Goal: Ask a question

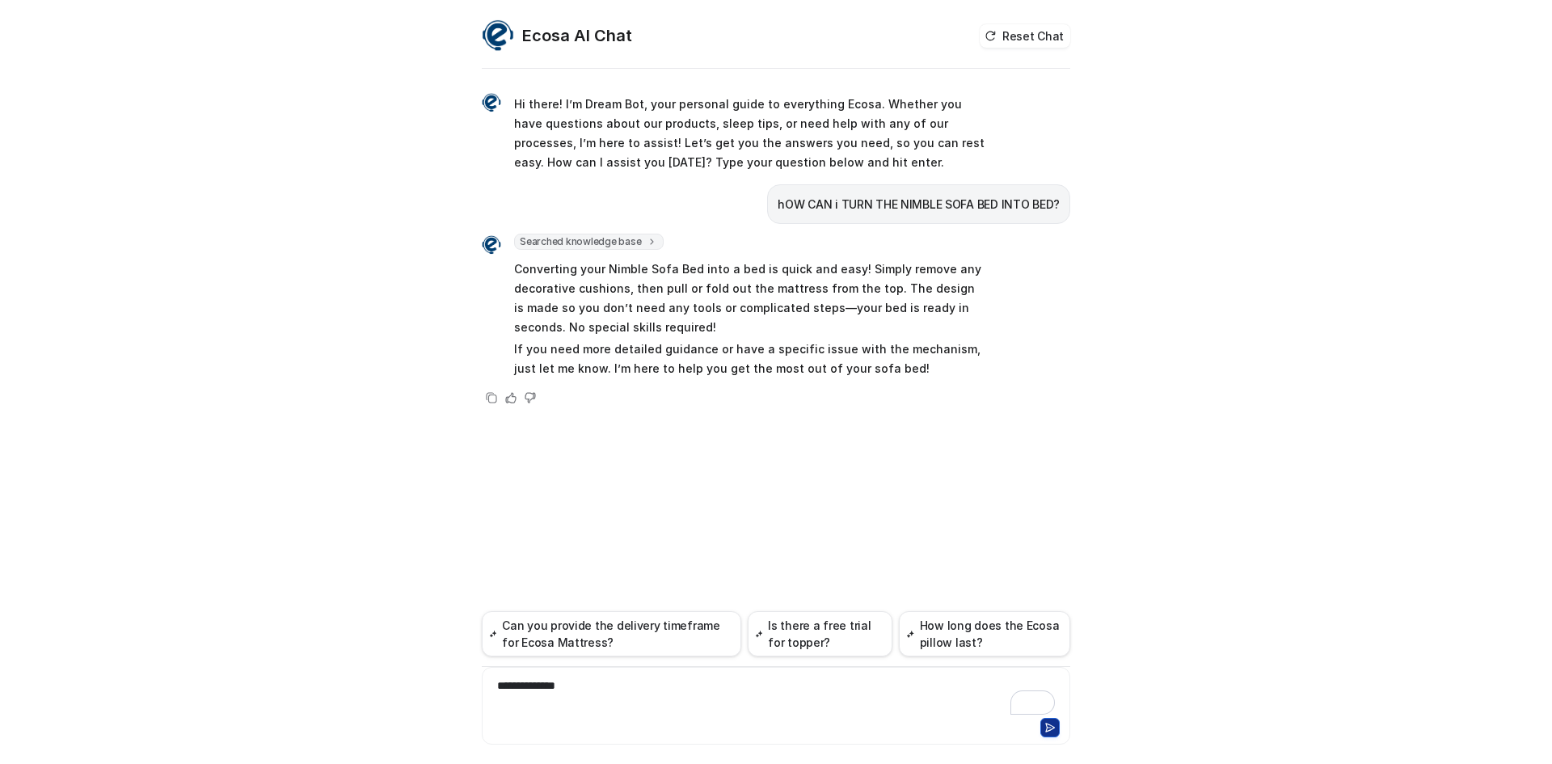
click at [549, 680] on div "**********" at bounding box center [776, 695] width 580 height 37
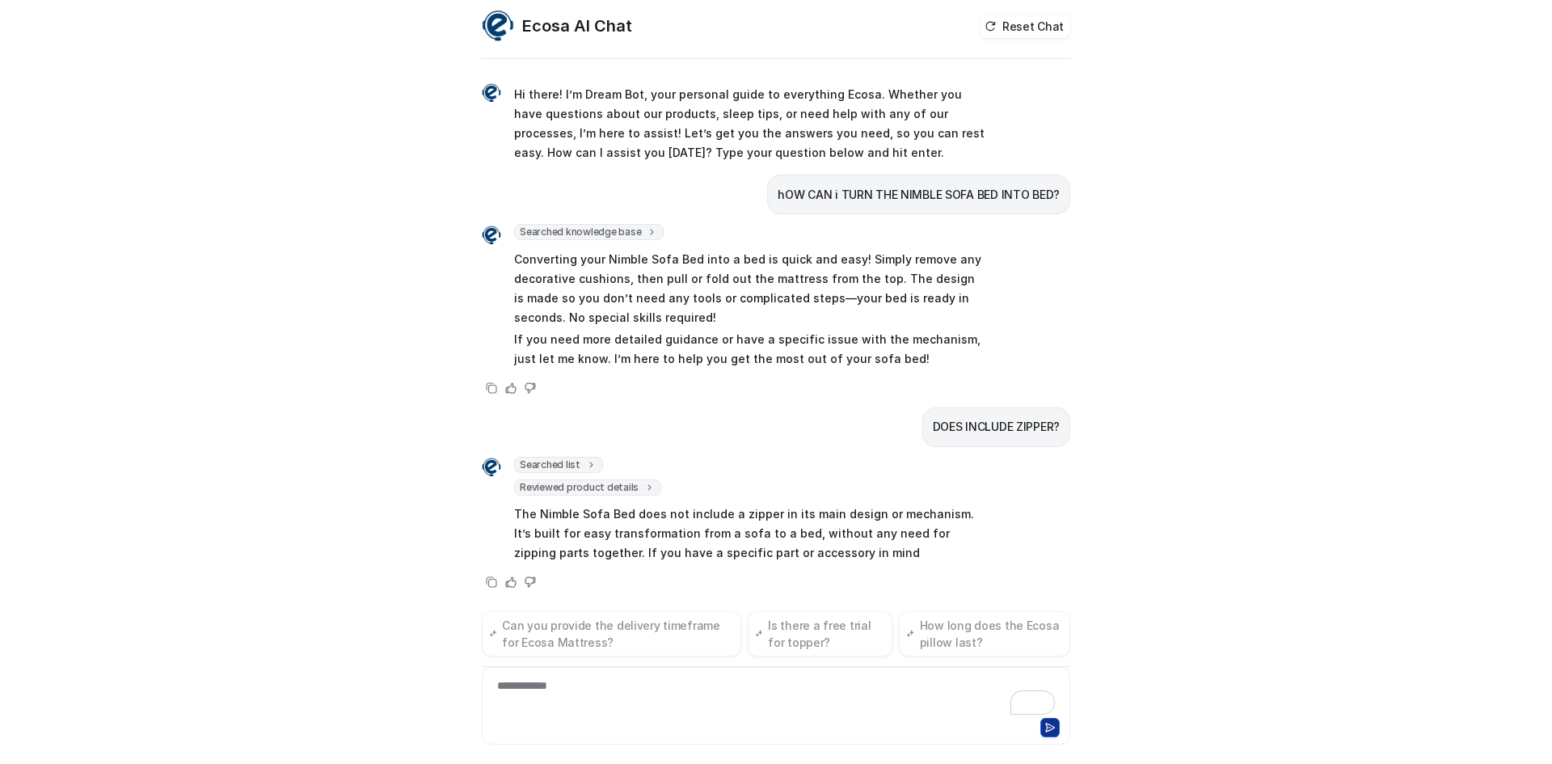
scroll to position [29, 0]
